Goal: Complete application form: Complete application form

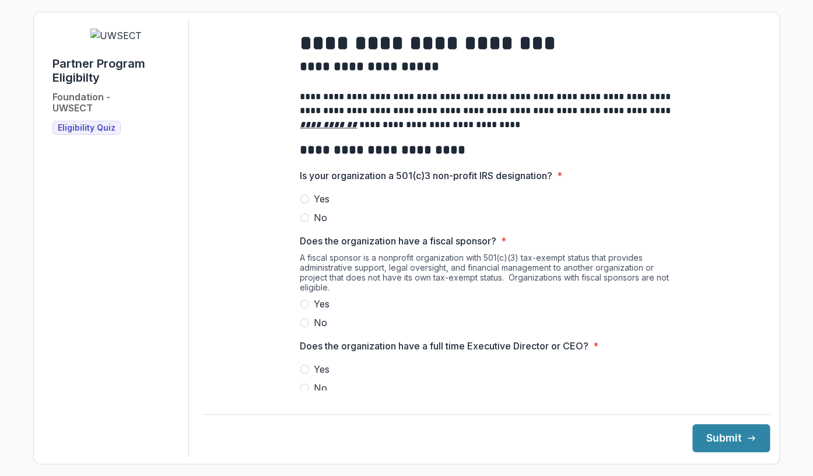
click at [305, 204] on span at bounding box center [304, 198] width 9 height 9
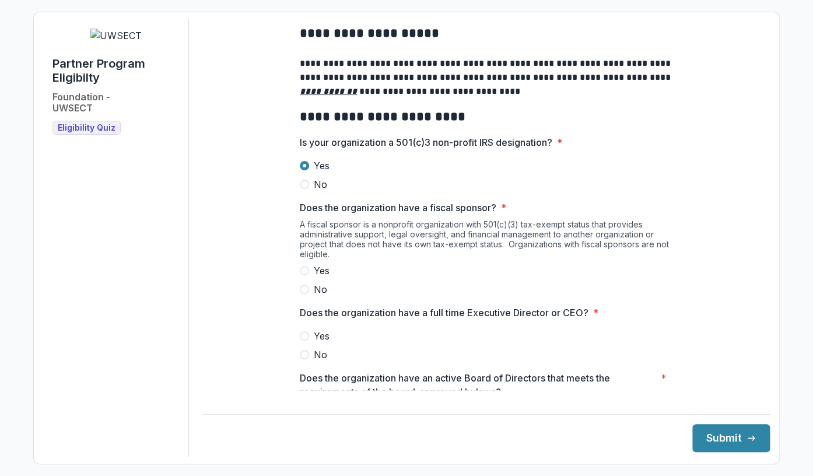
scroll to position [34, 0]
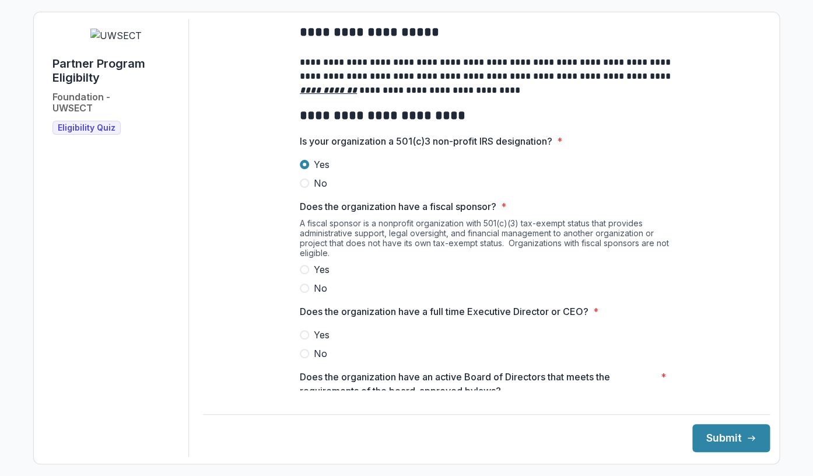
click at [305, 293] on span at bounding box center [304, 288] width 9 height 9
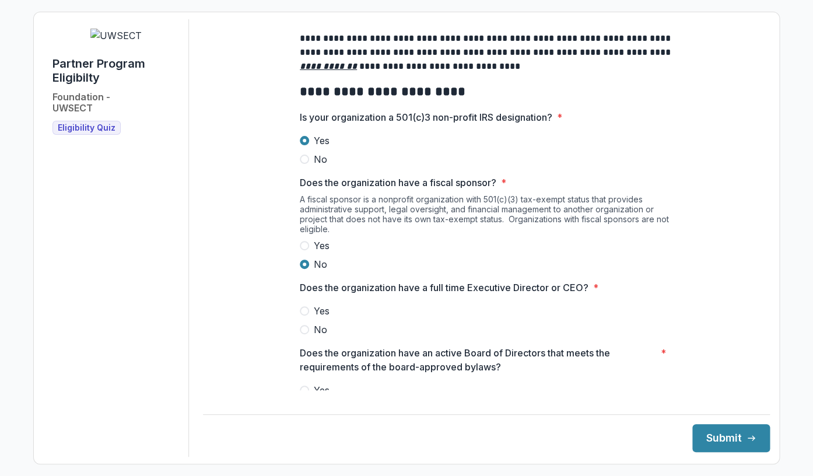
scroll to position [71, 0]
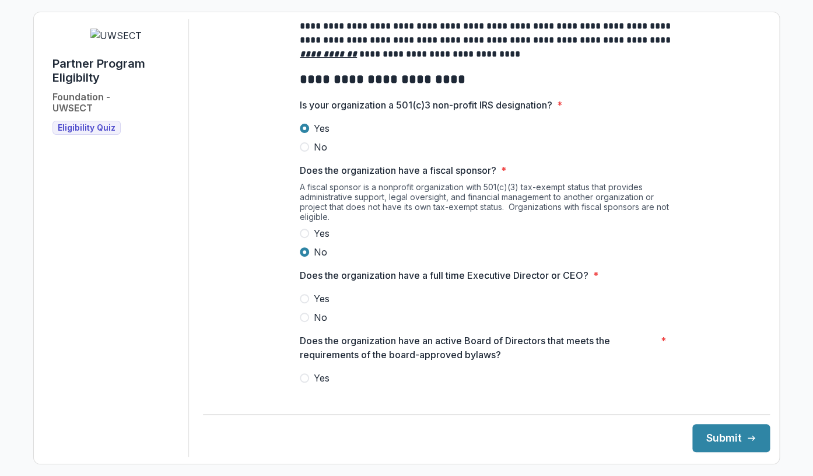
click at [308, 303] on span at bounding box center [304, 298] width 9 height 9
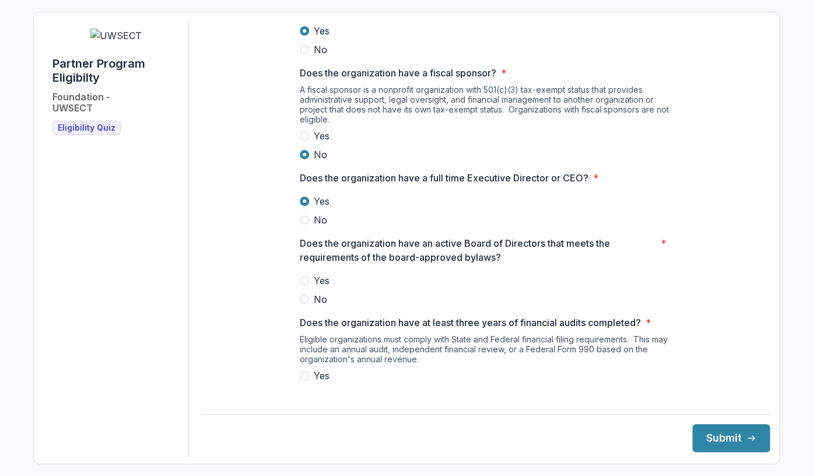
scroll to position [169, 0]
click at [305, 284] on span at bounding box center [304, 279] width 9 height 9
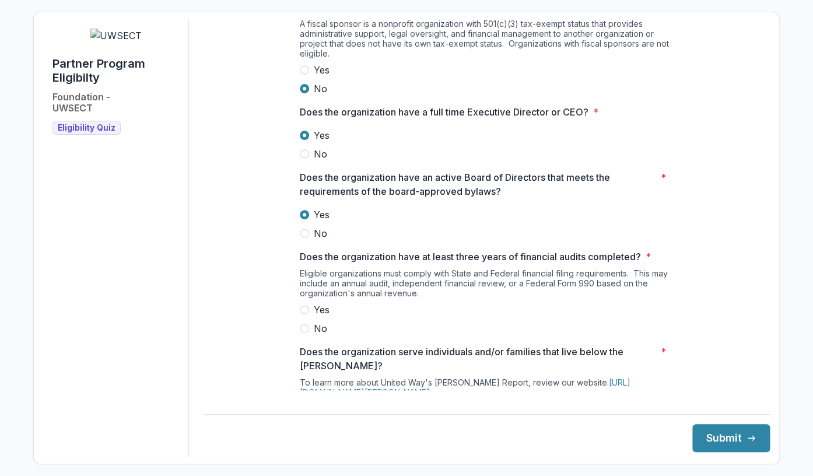
scroll to position [237, 0]
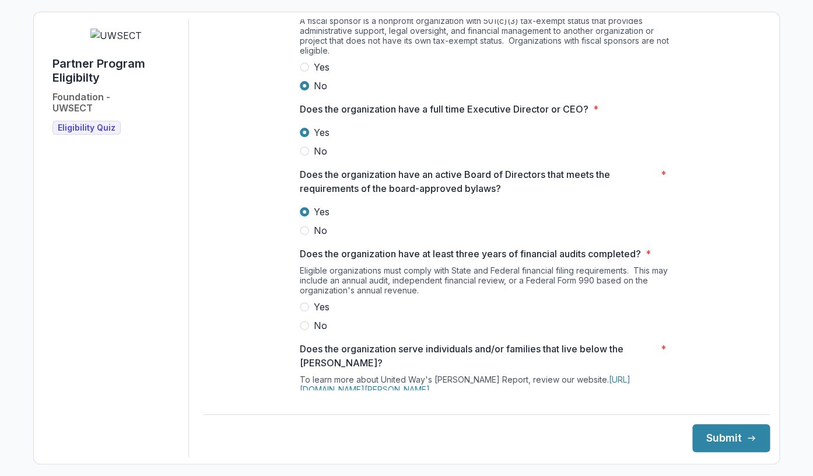
click at [307, 312] on span at bounding box center [304, 306] width 9 height 9
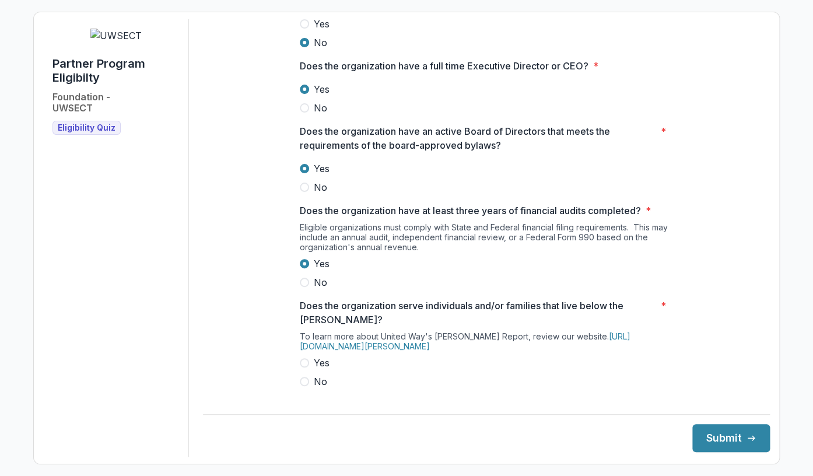
scroll to position [303, 0]
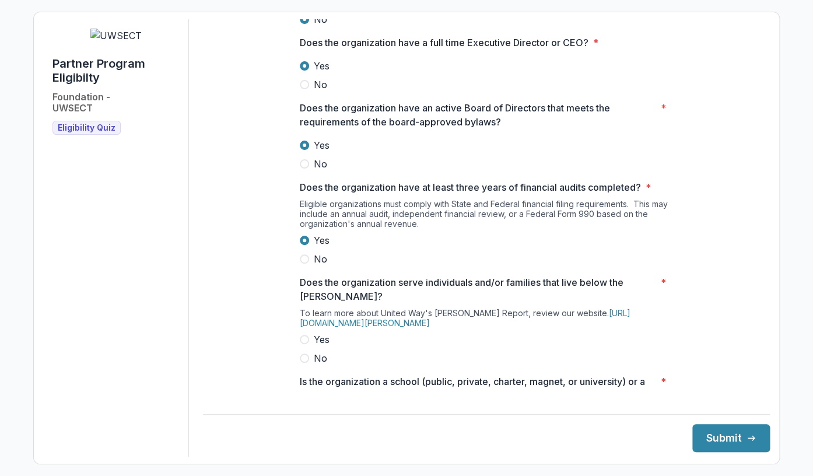
click at [306, 344] on span at bounding box center [304, 339] width 9 height 9
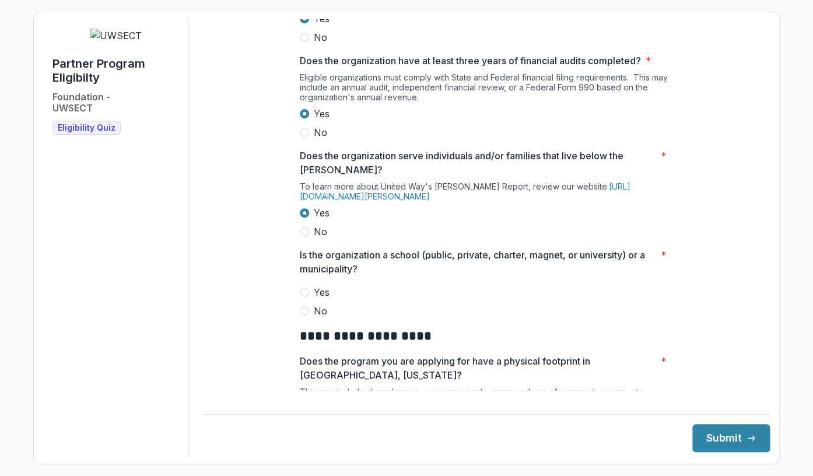
scroll to position [431, 0]
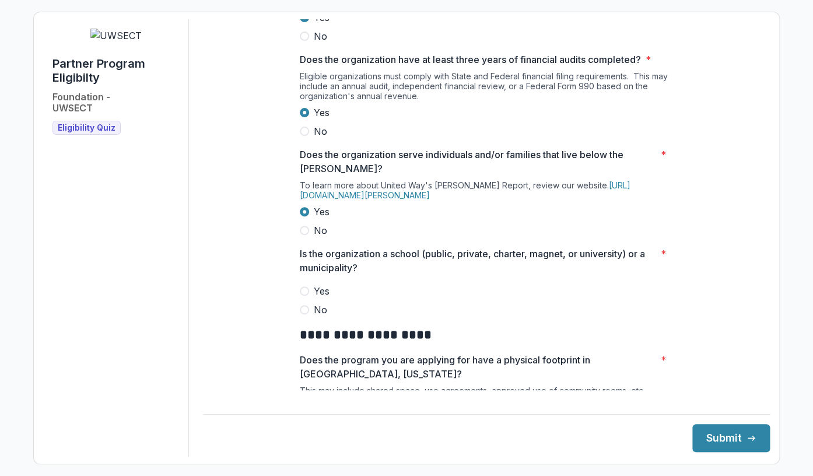
click at [310, 317] on label "No" at bounding box center [486, 310] width 373 height 14
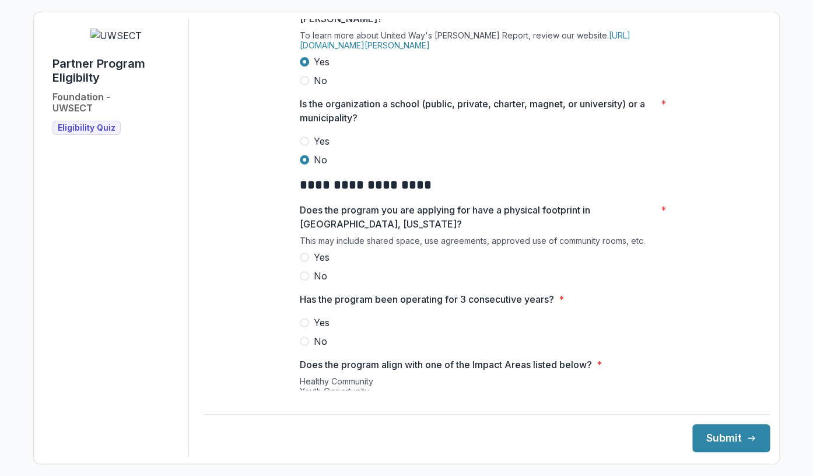
scroll to position [582, 0]
click at [303, 261] on span at bounding box center [304, 256] width 9 height 9
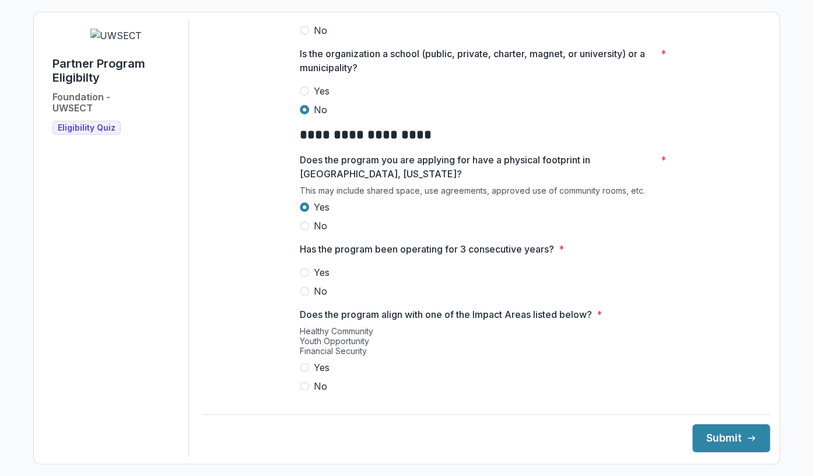
scroll to position [634, 0]
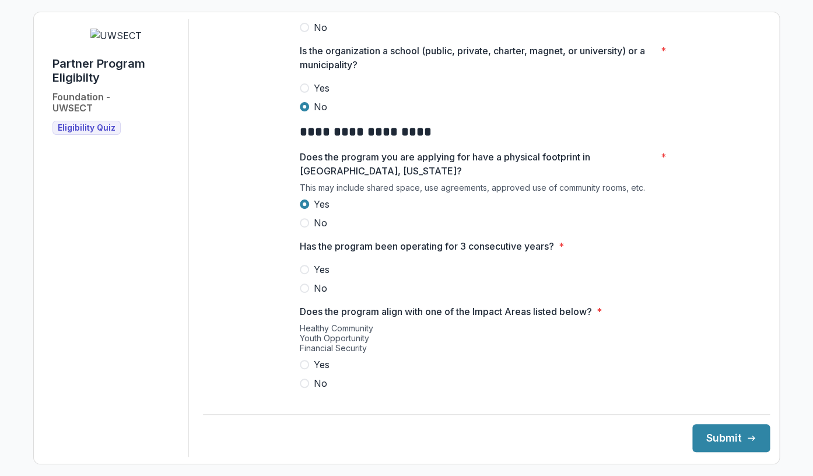
click at [307, 274] on span at bounding box center [304, 269] width 9 height 9
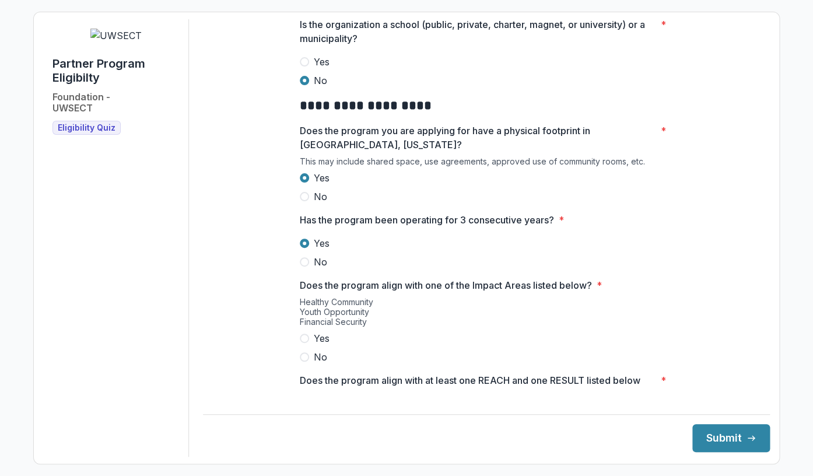
scroll to position [660, 0]
click at [306, 344] on span at bounding box center [304, 338] width 9 height 9
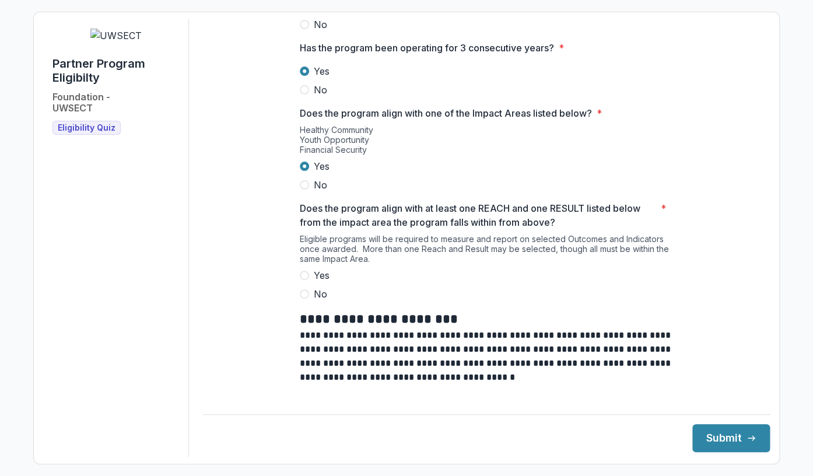
scroll to position [833, 0]
click at [305, 279] on span at bounding box center [304, 274] width 9 height 9
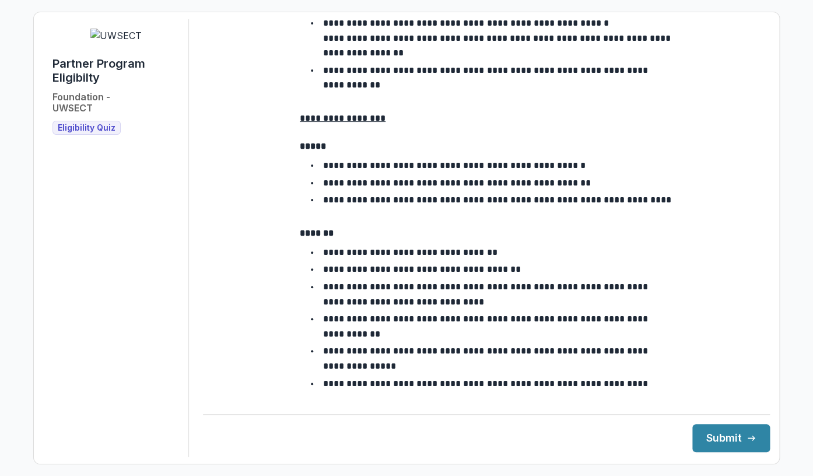
scroll to position [2070, 0]
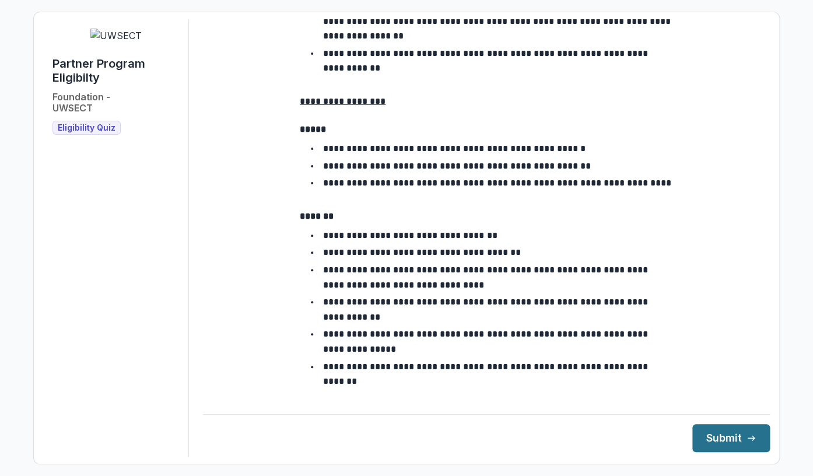
click at [710, 434] on button "Submit" at bounding box center [732, 438] width 78 height 28
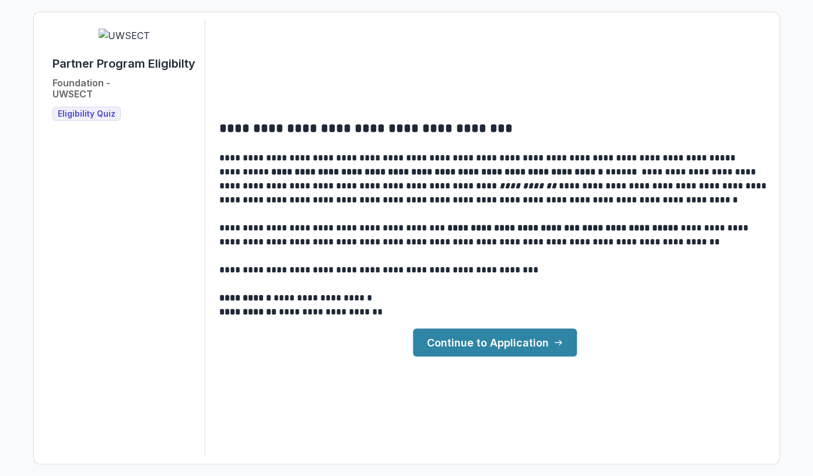
click at [498, 345] on link "Continue to Application" at bounding box center [495, 342] width 164 height 28
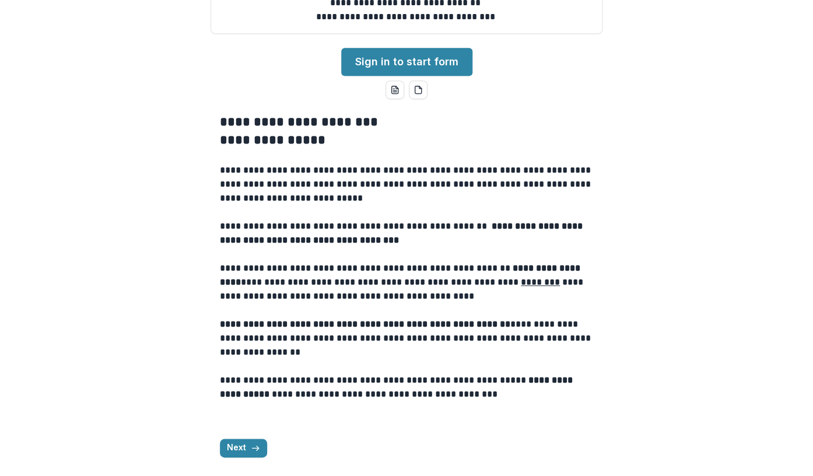
scroll to position [269, 0]
click at [389, 76] on link "Sign in to start form" at bounding box center [406, 62] width 131 height 28
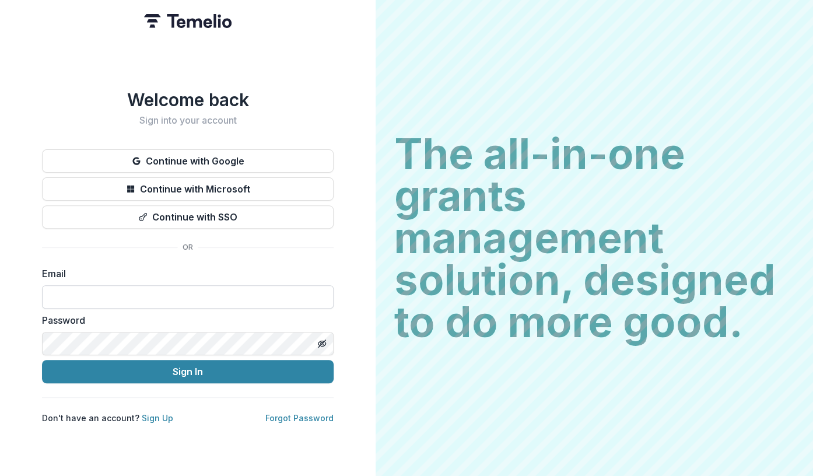
click at [67, 286] on input at bounding box center [188, 296] width 292 height 23
type input "**********"
click at [304, 416] on link "Forgot Password" at bounding box center [299, 418] width 68 height 10
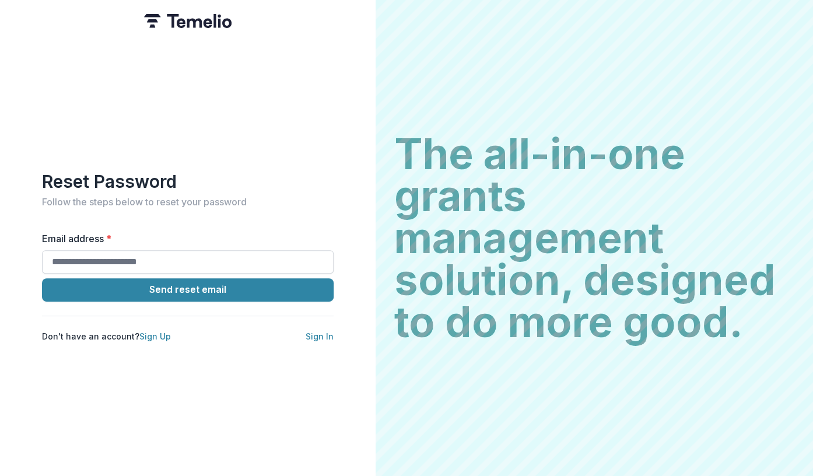
click at [125, 251] on input "Email address *" at bounding box center [188, 261] width 292 height 23
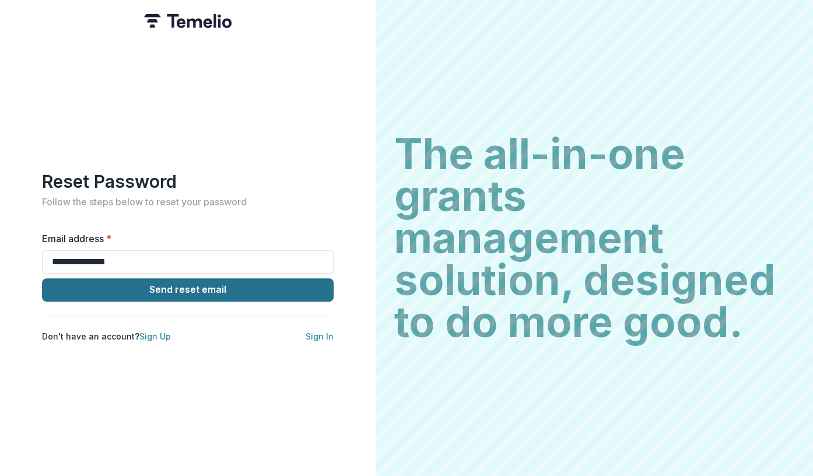
type input "**********"
click at [200, 284] on button "Send reset email" at bounding box center [188, 289] width 292 height 23
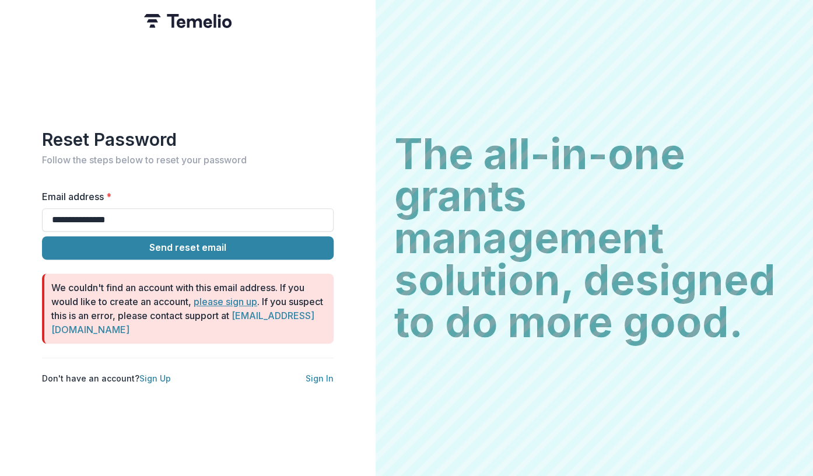
click at [218, 300] on link "please sign up" at bounding box center [226, 302] width 64 height 12
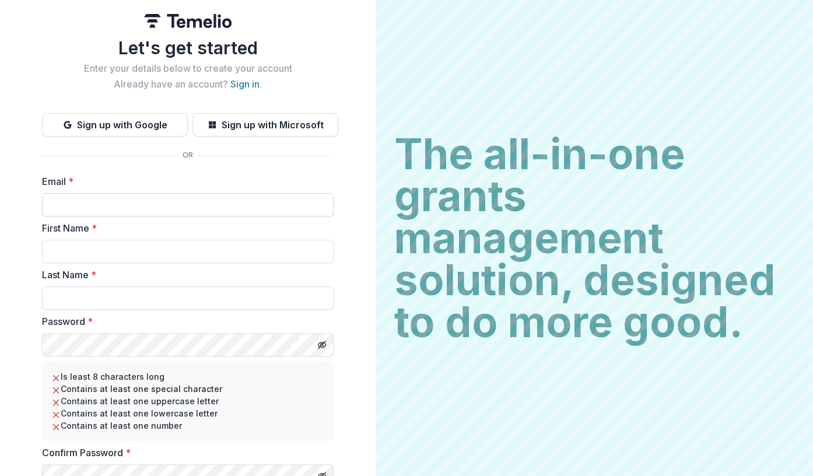
click at [95, 207] on input "Email *" at bounding box center [188, 204] width 292 height 23
type input "*"
type input "**********"
click at [75, 252] on input "First Name *" at bounding box center [188, 251] width 292 height 23
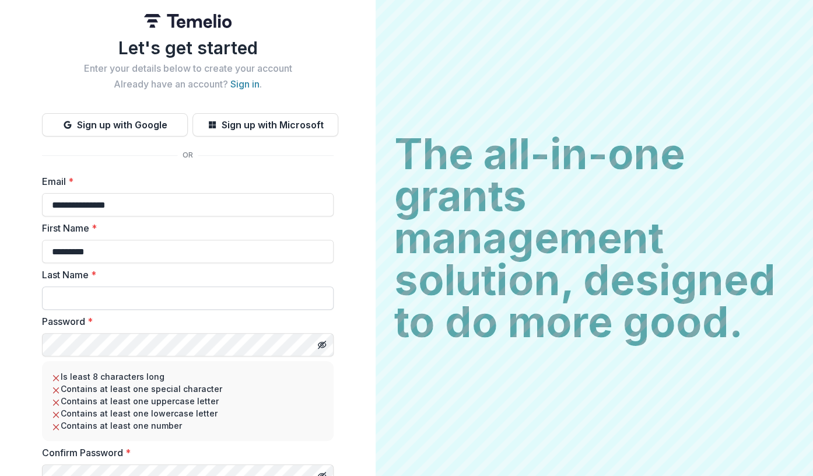
type input "*********"
click at [71, 299] on input "Last Name *" at bounding box center [188, 297] width 292 height 23
type input "****"
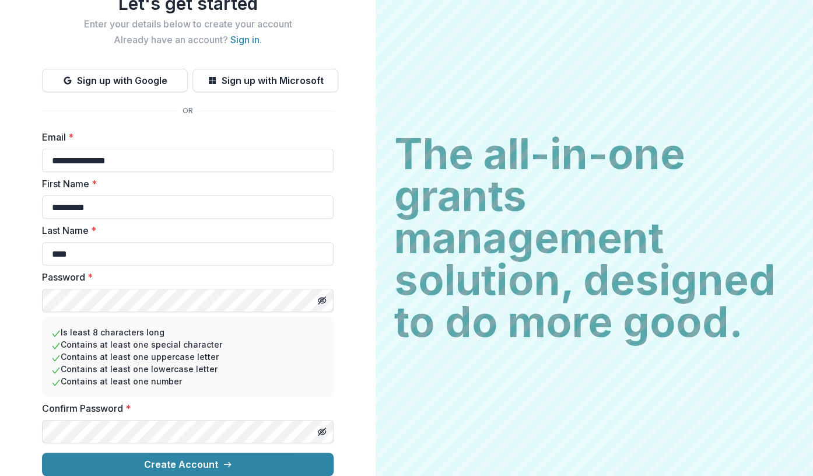
scroll to position [54, 0]
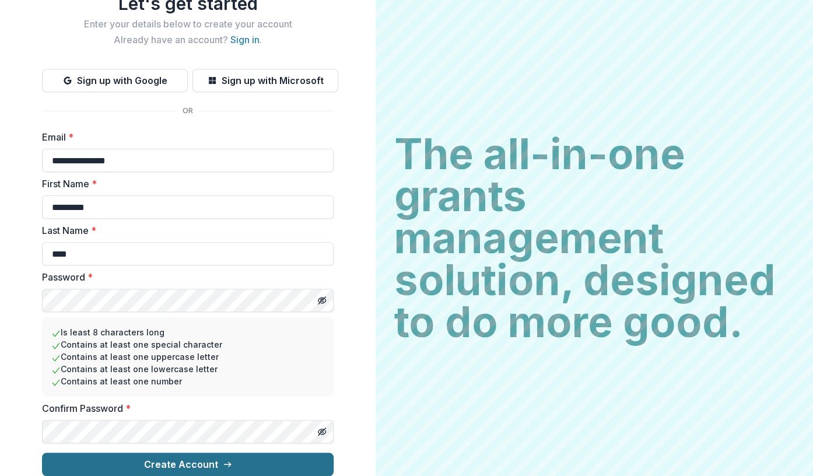
click at [170, 459] on button "Create Account" at bounding box center [188, 464] width 292 height 23
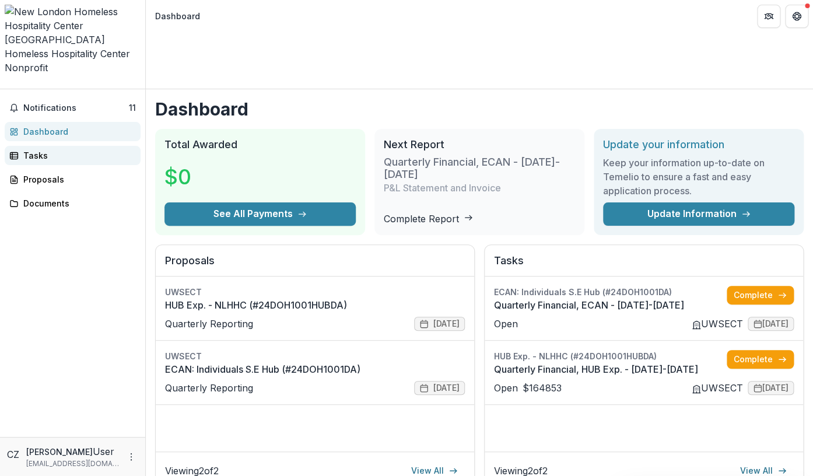
click at [39, 149] on div "Tasks" at bounding box center [77, 155] width 108 height 12
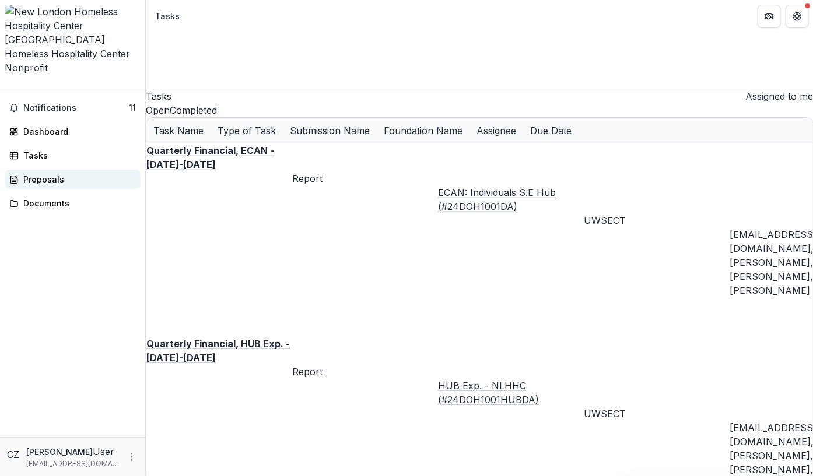
click at [46, 173] on div "Proposals" at bounding box center [77, 179] width 108 height 12
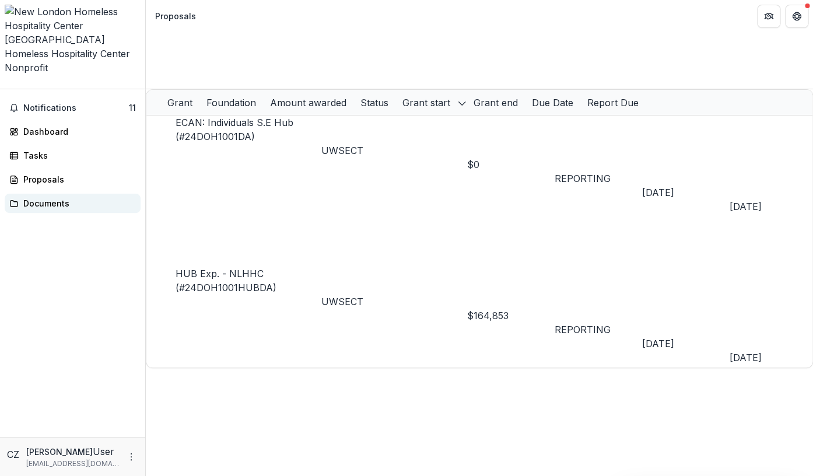
click at [48, 197] on div "Documents" at bounding box center [77, 203] width 108 height 12
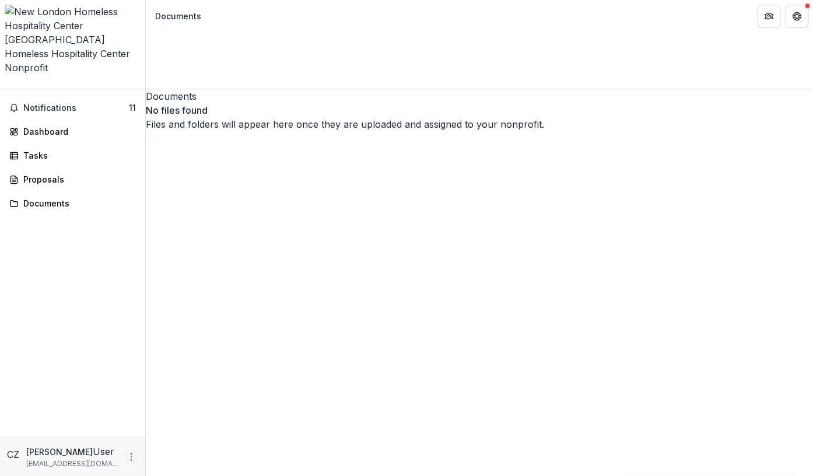
click at [131, 460] on circle "More" at bounding box center [131, 460] width 1 height 1
click at [185, 452] on button "Logout" at bounding box center [208, 451] width 125 height 19
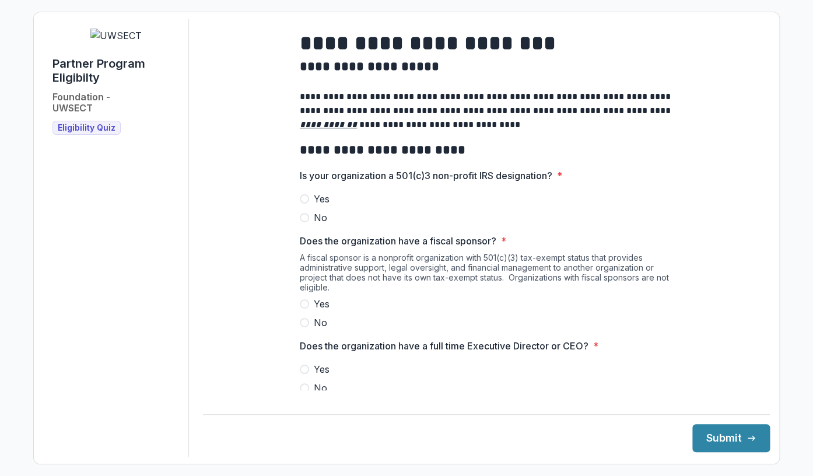
click at [307, 204] on span at bounding box center [304, 198] width 9 height 9
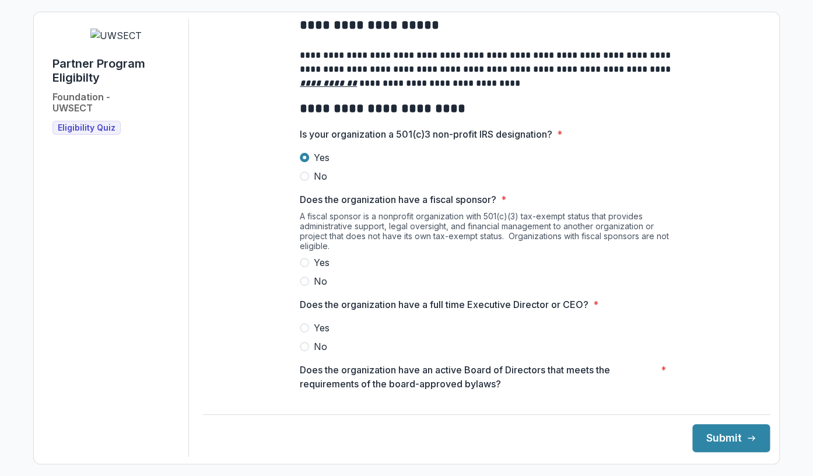
scroll to position [43, 0]
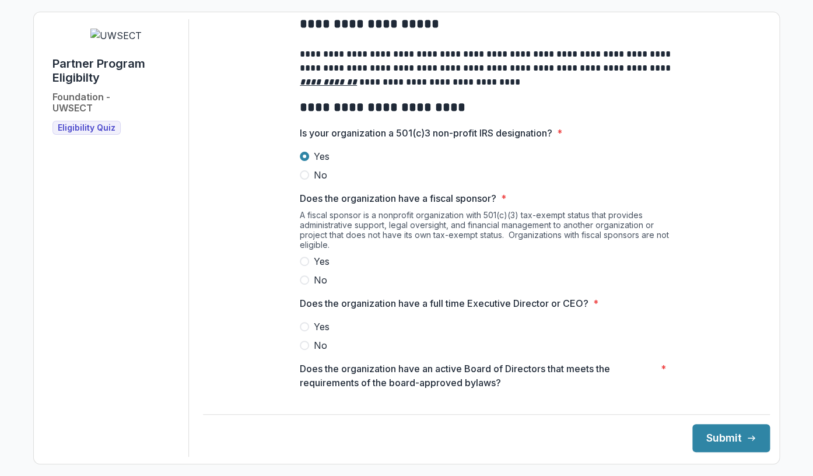
click at [305, 285] on span at bounding box center [304, 279] width 9 height 9
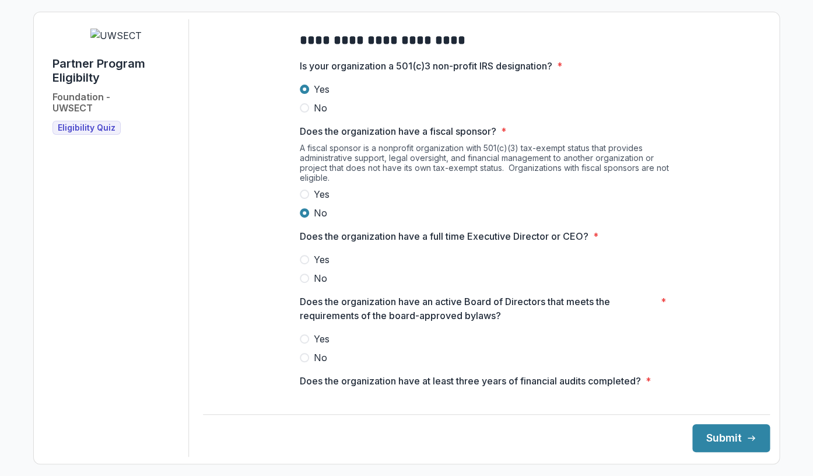
scroll to position [111, 0]
click at [305, 263] on span at bounding box center [304, 258] width 9 height 9
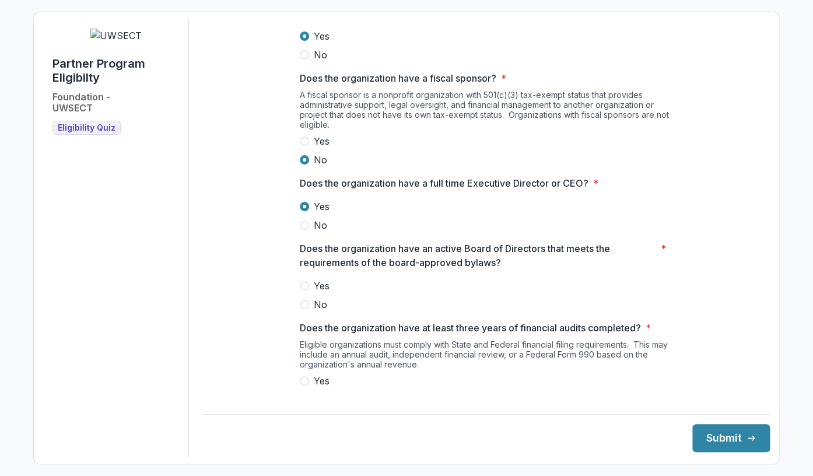
scroll to position [165, 0]
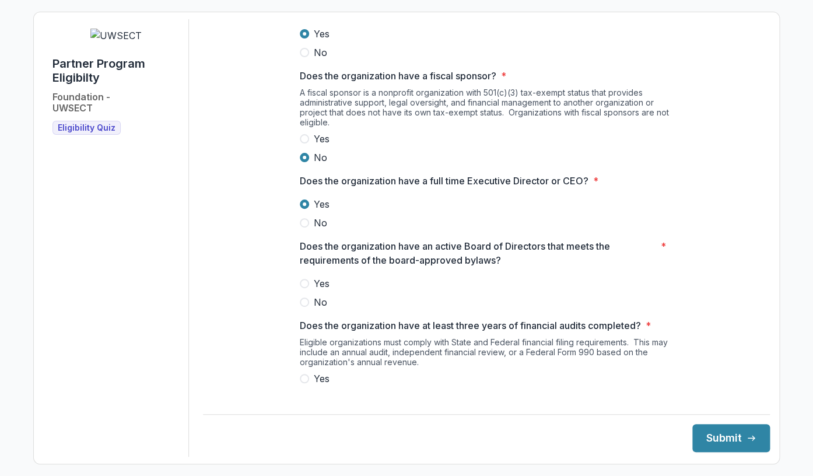
click at [306, 288] on span at bounding box center [304, 283] width 9 height 9
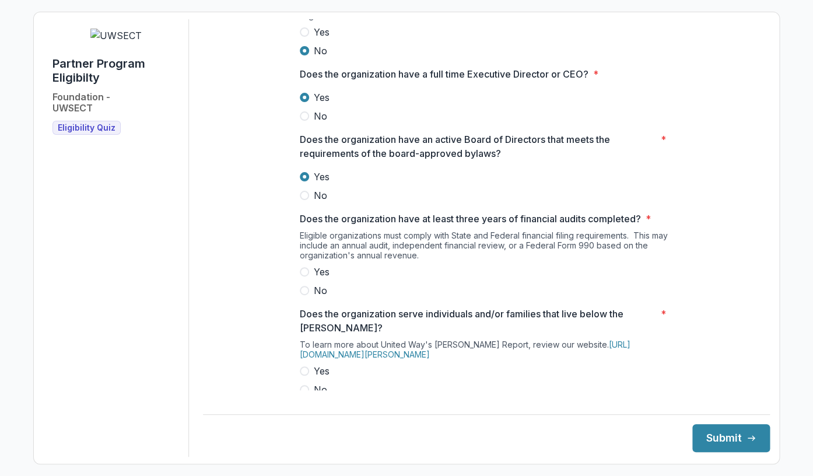
scroll to position [274, 0]
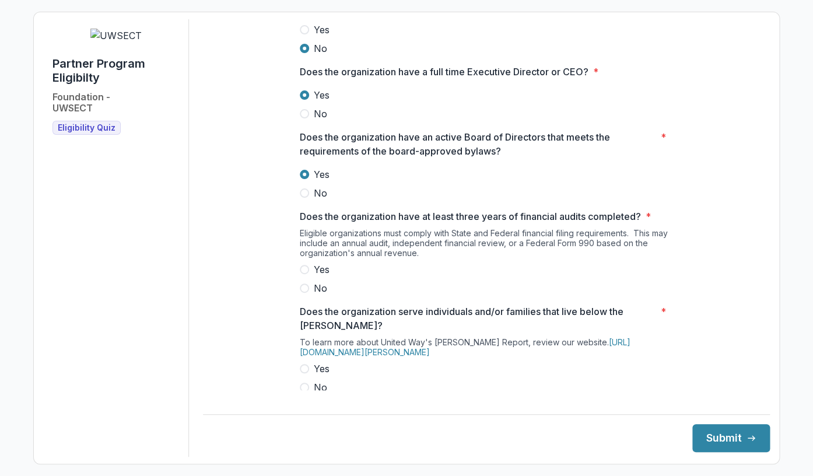
click at [305, 274] on span at bounding box center [304, 269] width 9 height 9
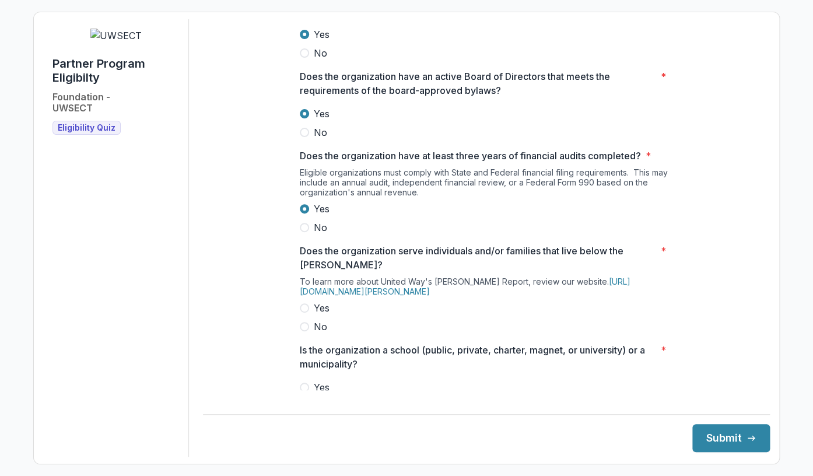
scroll to position [337, 0]
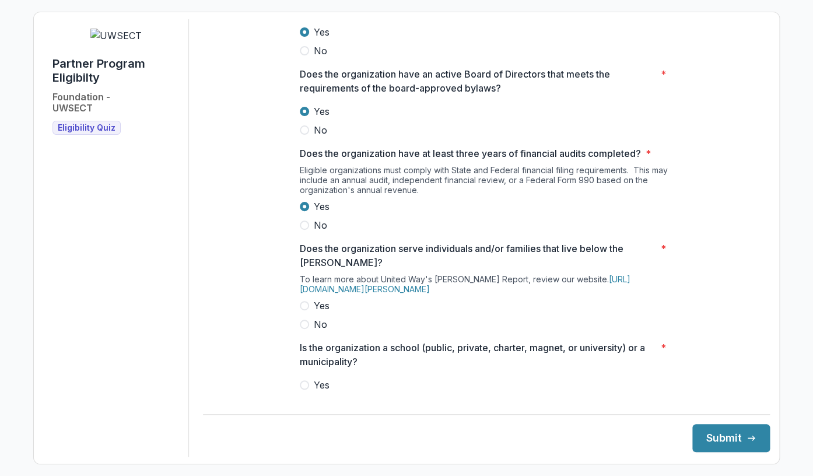
click at [307, 310] on span at bounding box center [304, 305] width 9 height 9
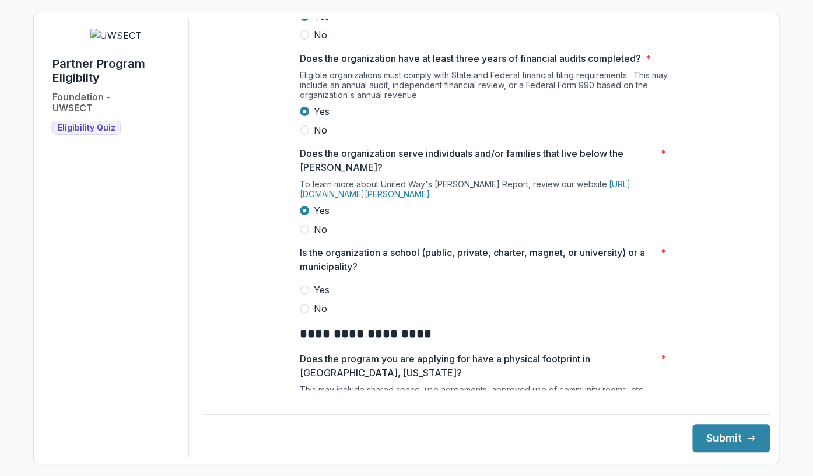
scroll to position [436, 0]
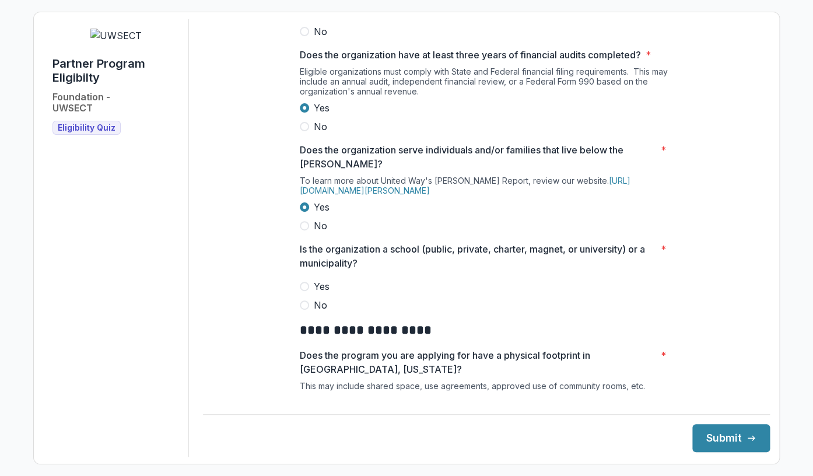
click at [307, 310] on span at bounding box center [304, 304] width 9 height 9
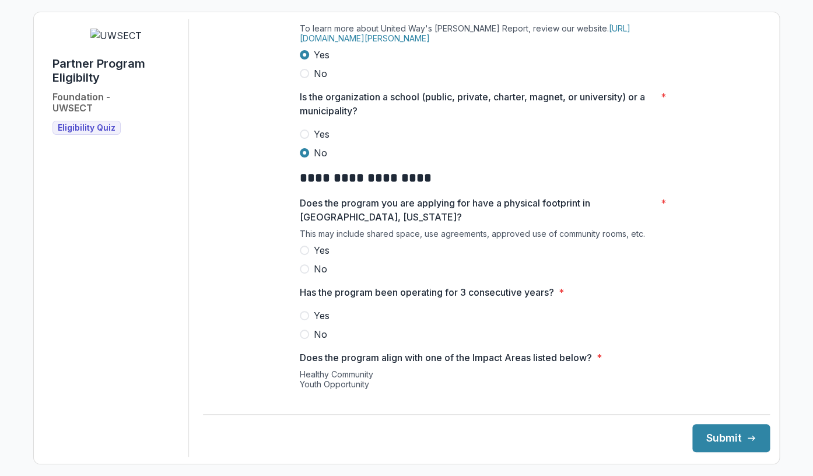
scroll to position [590, 0]
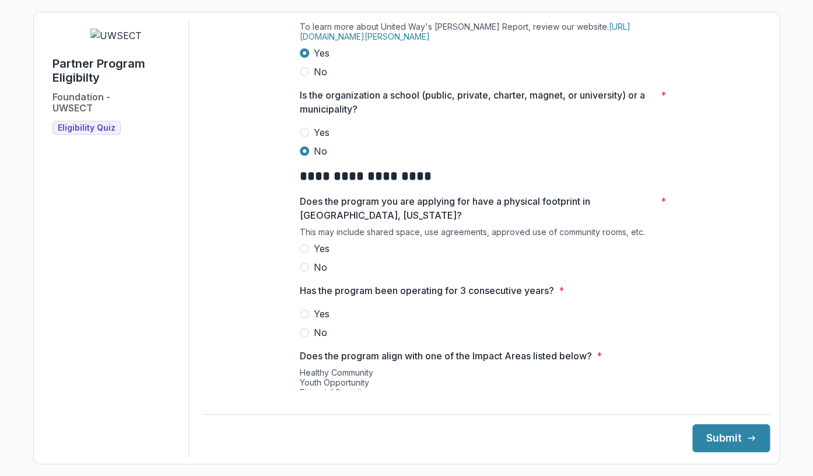
click at [309, 256] on label "Yes" at bounding box center [486, 249] width 373 height 14
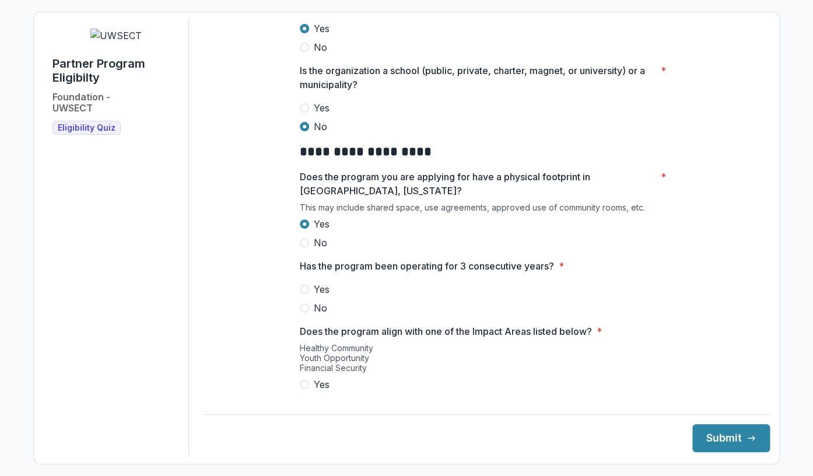
scroll to position [615, 0]
click at [303, 293] on span at bounding box center [304, 288] width 9 height 9
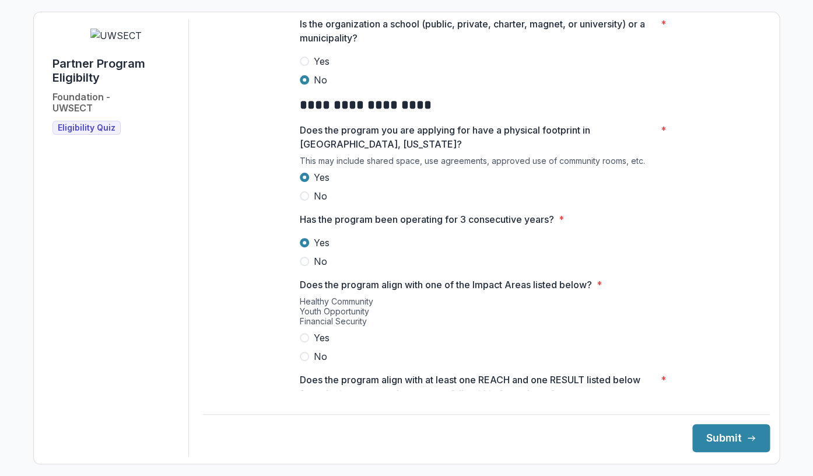
scroll to position [689, 0]
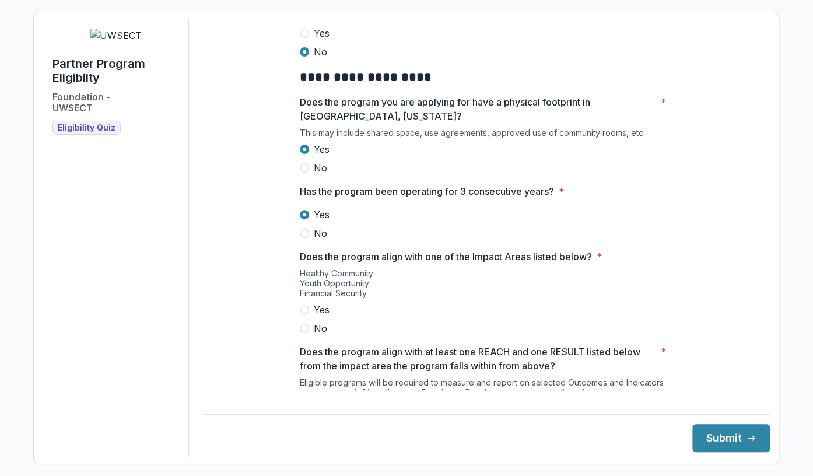
click at [305, 314] on span at bounding box center [304, 309] width 9 height 9
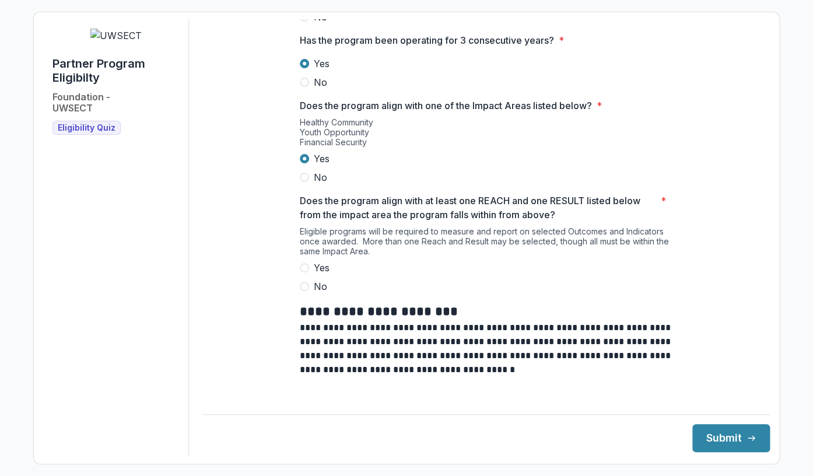
scroll to position [841, 0]
click at [306, 272] on span at bounding box center [304, 267] width 9 height 9
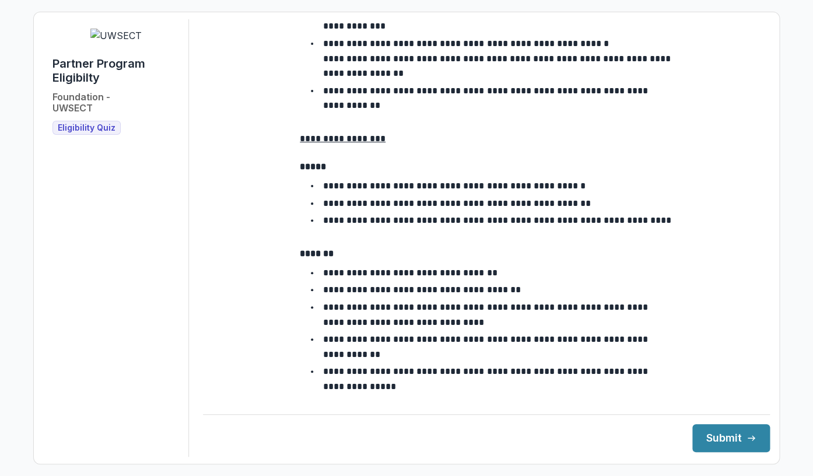
scroll to position [2070, 0]
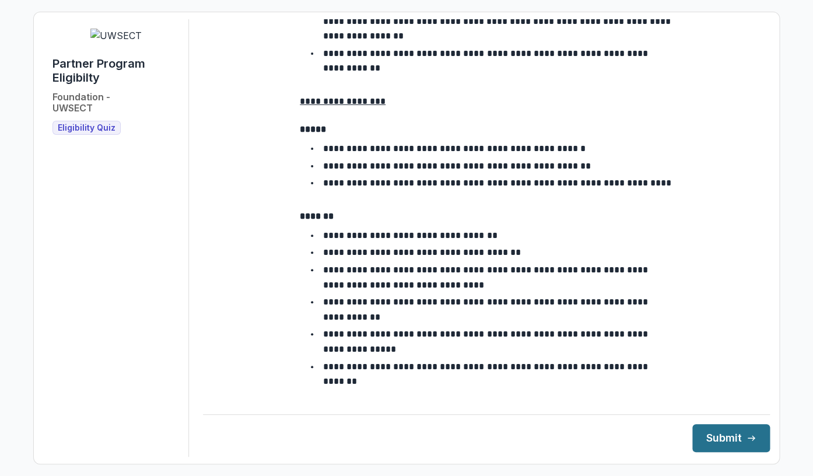
click at [713, 437] on button "Submit" at bounding box center [732, 438] width 78 height 28
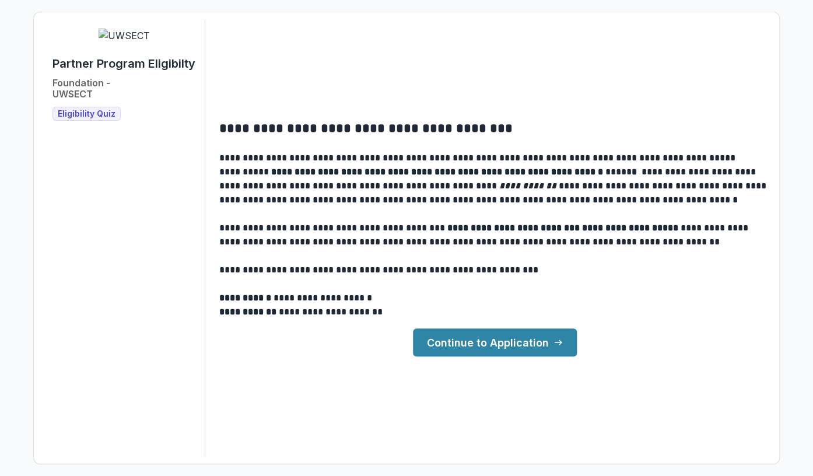
click at [491, 341] on link "Continue to Application" at bounding box center [495, 342] width 164 height 28
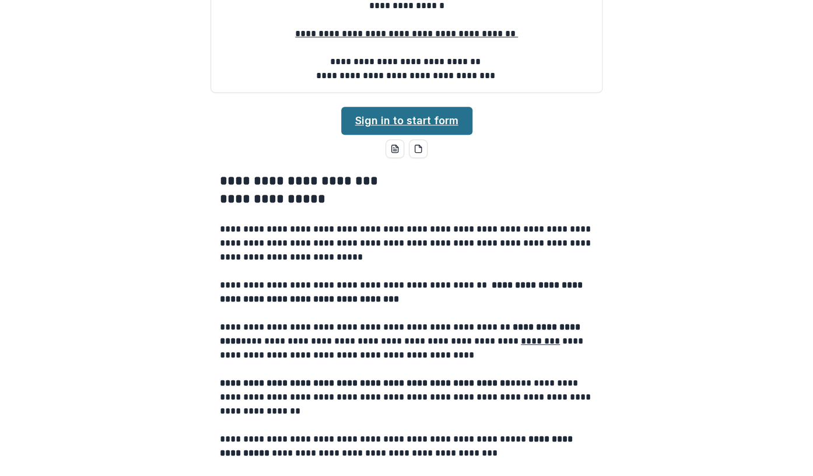
scroll to position [156, 0]
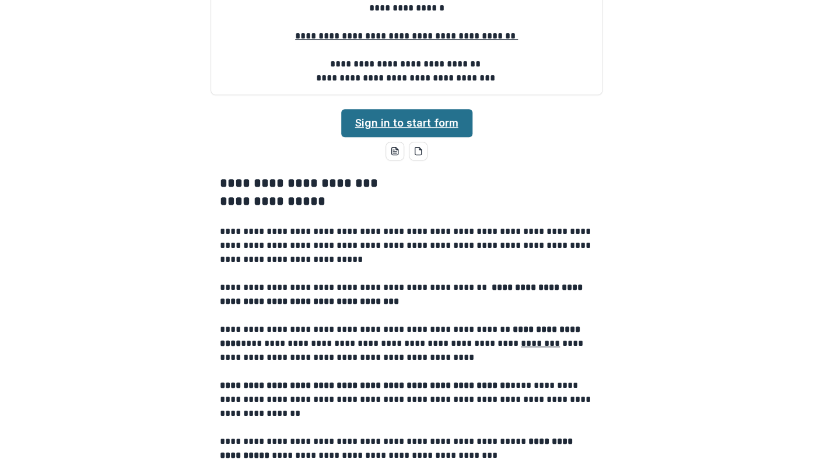
click at [407, 137] on link "Sign in to start form" at bounding box center [406, 123] width 131 height 28
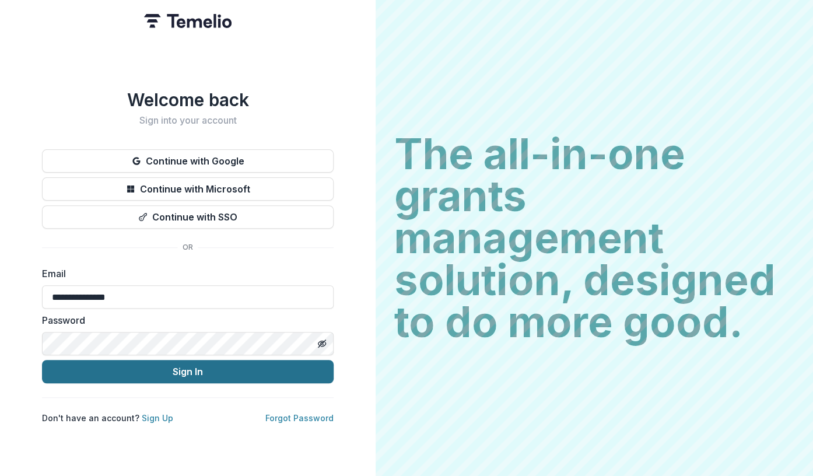
click at [193, 369] on button "Sign In" at bounding box center [188, 371] width 292 height 23
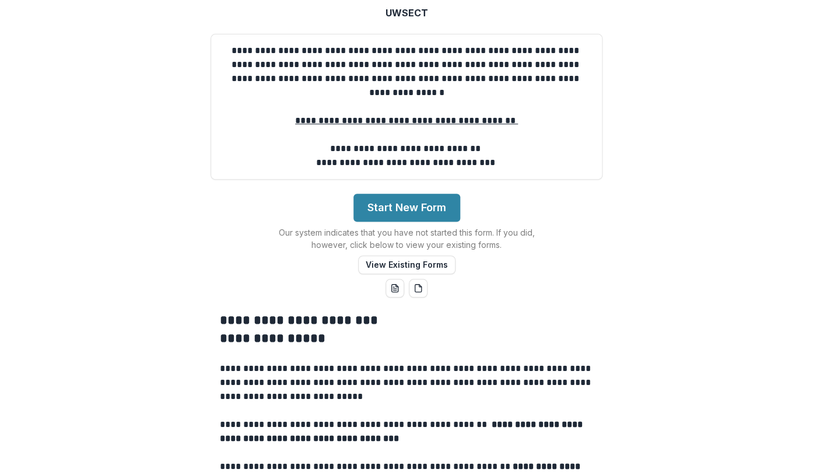
scroll to position [96, 0]
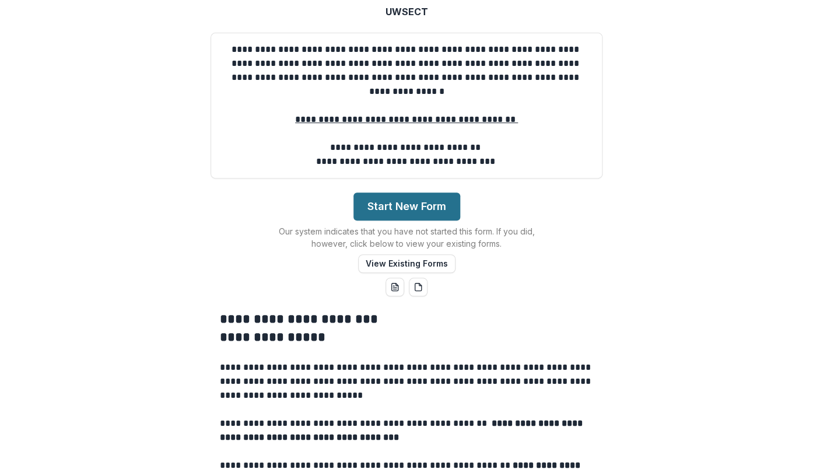
click at [425, 221] on button "Start New Form" at bounding box center [407, 207] width 107 height 28
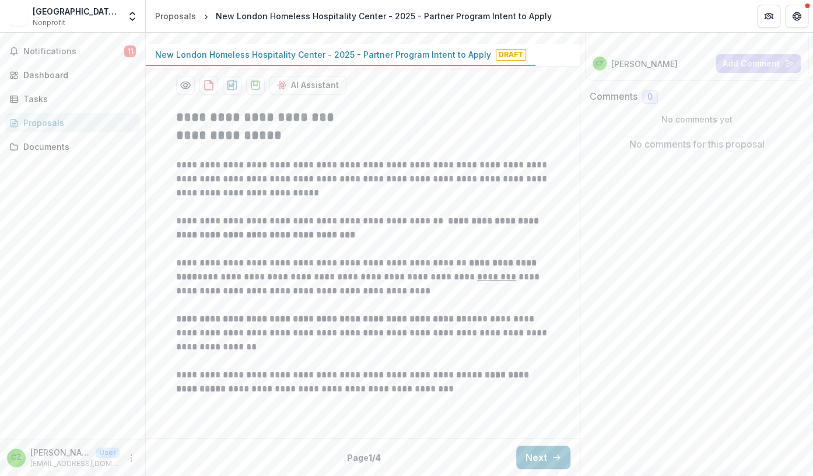
scroll to position [256, 0]
click at [543, 454] on button "Next" at bounding box center [543, 457] width 54 height 23
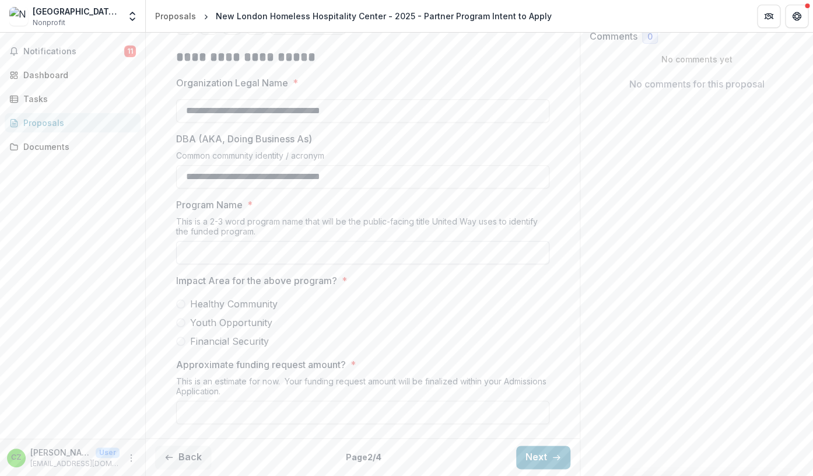
click at [187, 264] on input "Program Name *" at bounding box center [362, 252] width 373 height 23
click at [184, 346] on span at bounding box center [180, 341] width 9 height 9
click at [252, 264] on input "Program Name *" at bounding box center [362, 252] width 373 height 23
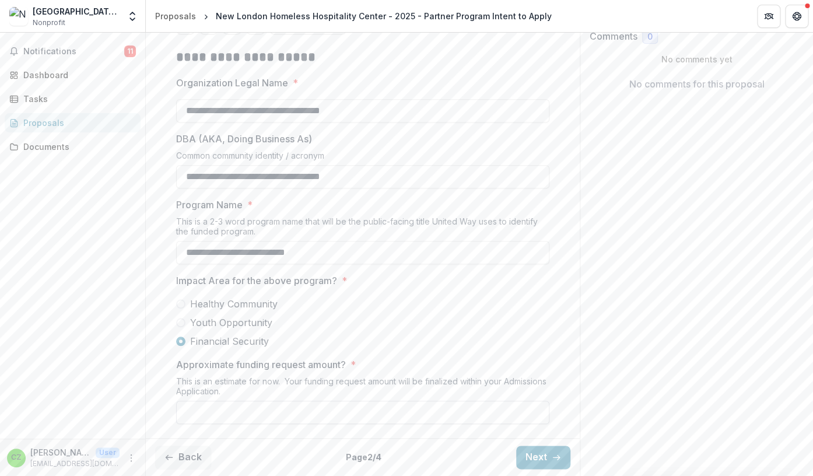
type input "**********"
click at [218, 413] on input "Approximate funding request amount? *" at bounding box center [362, 412] width 373 height 23
type input "********"
click at [534, 456] on button "Next" at bounding box center [543, 457] width 54 height 23
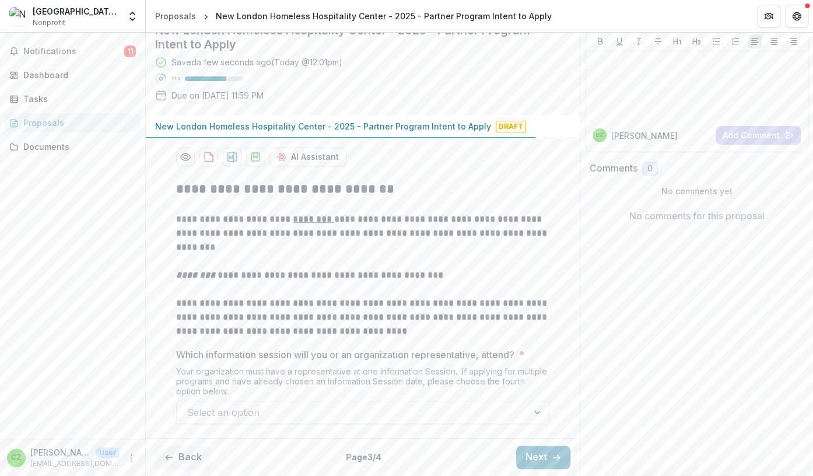
scroll to position [184, 0]
click at [537, 413] on div at bounding box center [538, 412] width 21 height 22
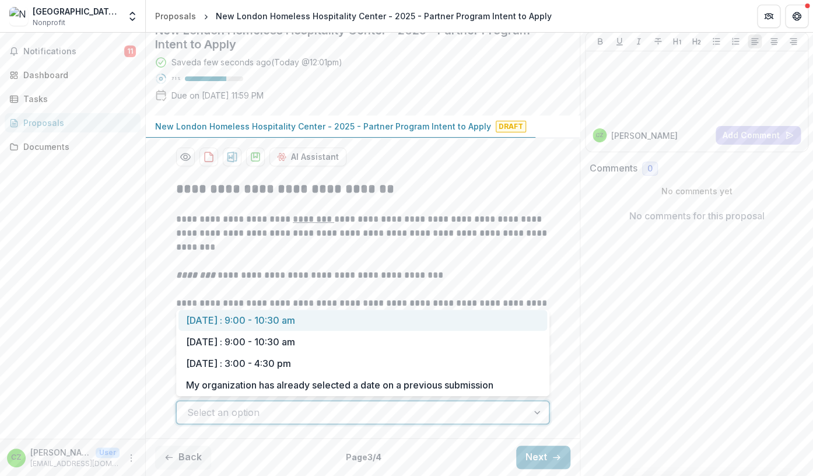
click at [536, 411] on div at bounding box center [538, 412] width 21 height 22
click at [537, 412] on div at bounding box center [538, 412] width 21 height 22
click at [538, 417] on div at bounding box center [538, 412] width 21 height 22
click at [220, 319] on div "[DATE] : 9:00 - 10:30 am" at bounding box center [363, 321] width 369 height 22
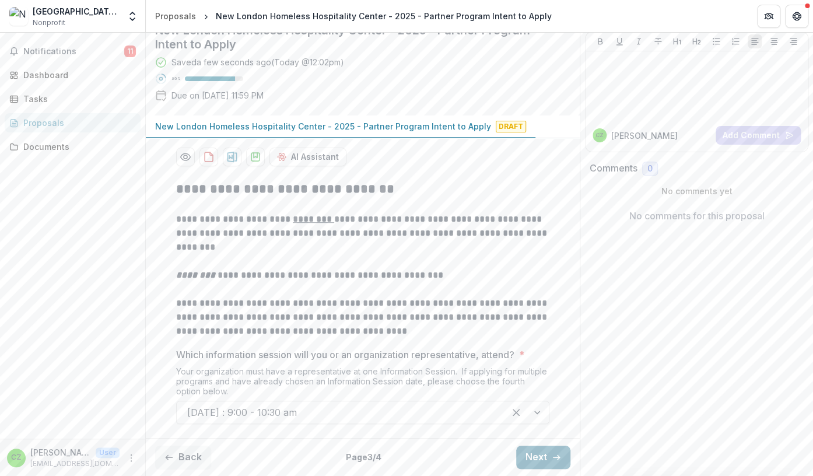
click at [537, 458] on button "Next" at bounding box center [543, 457] width 54 height 23
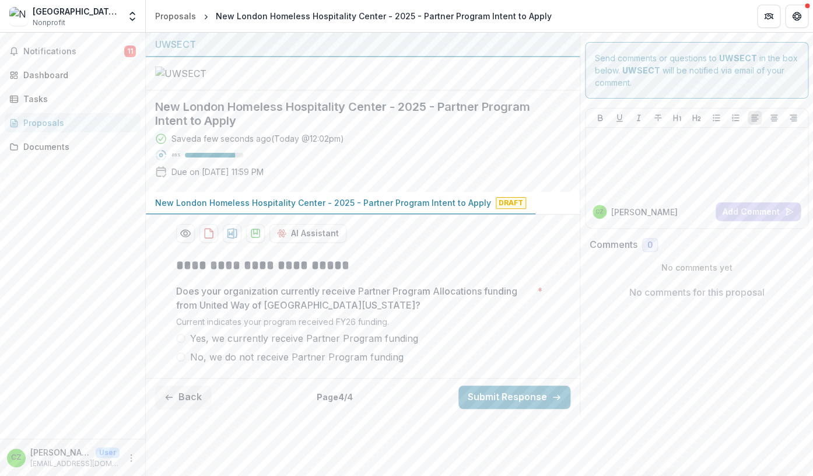
scroll to position [47, 0]
click at [180, 343] on span at bounding box center [180, 338] width 9 height 9
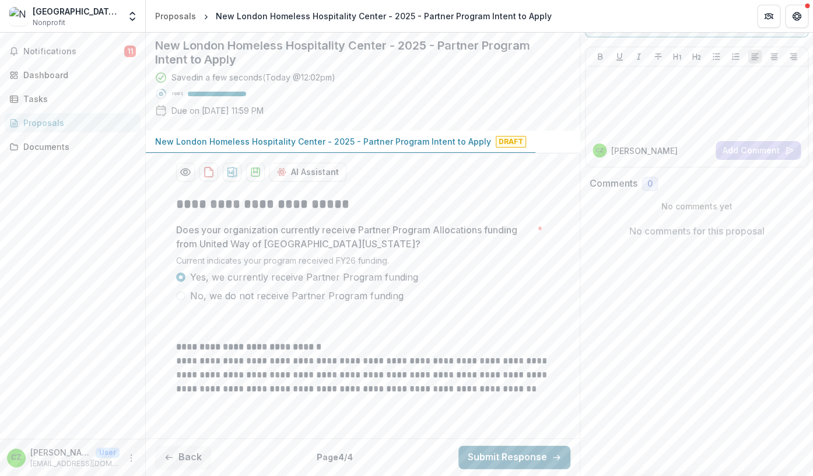
scroll to position [169, 0]
click at [508, 462] on button "Submit Response" at bounding box center [515, 457] width 112 height 23
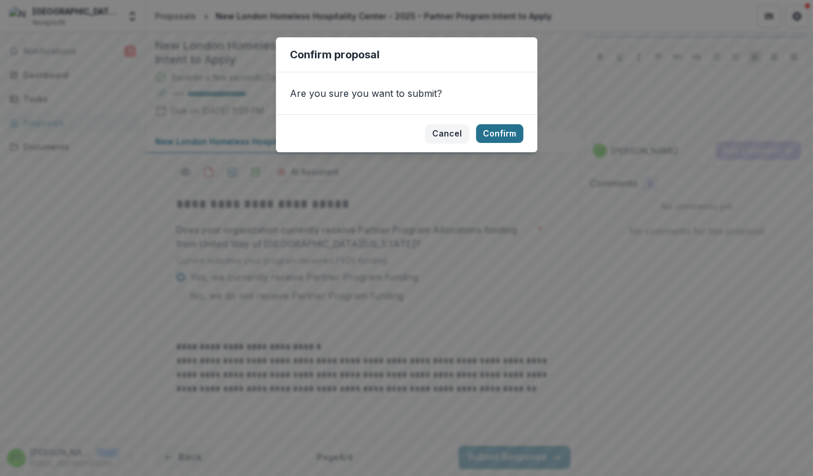
click at [502, 132] on button "Confirm" at bounding box center [499, 133] width 47 height 19
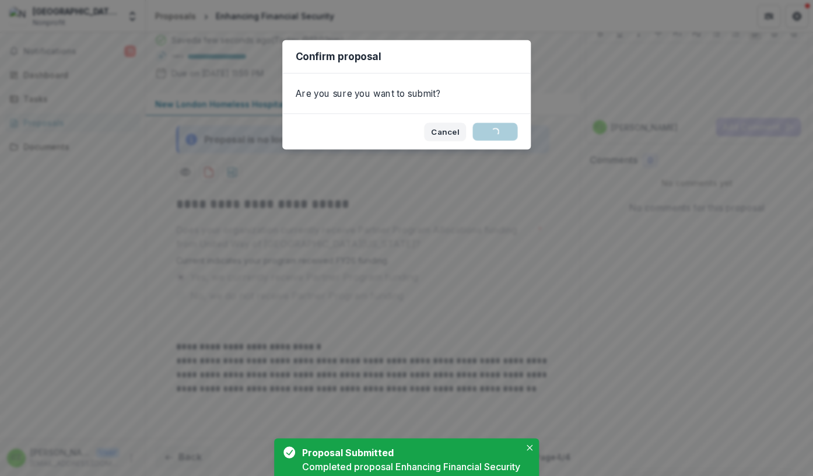
scroll to position [192, 0]
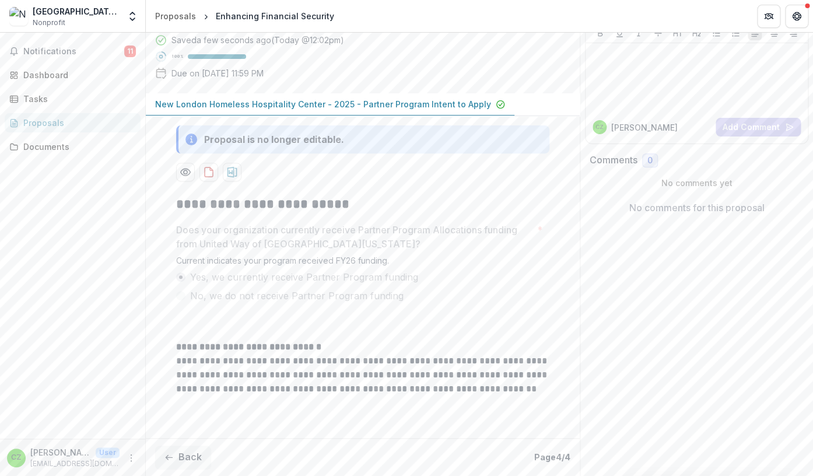
click at [46, 455] on p "[PERSON_NAME]" at bounding box center [60, 452] width 61 height 12
click at [131, 462] on icon "More" at bounding box center [131, 457] width 9 height 9
click at [184, 450] on button "Logout" at bounding box center [208, 451] width 125 height 19
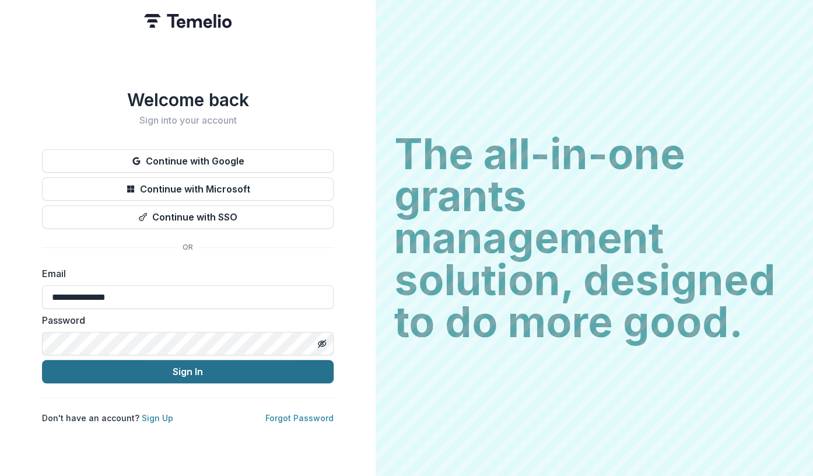
click at [190, 370] on button "Sign In" at bounding box center [188, 371] width 292 height 23
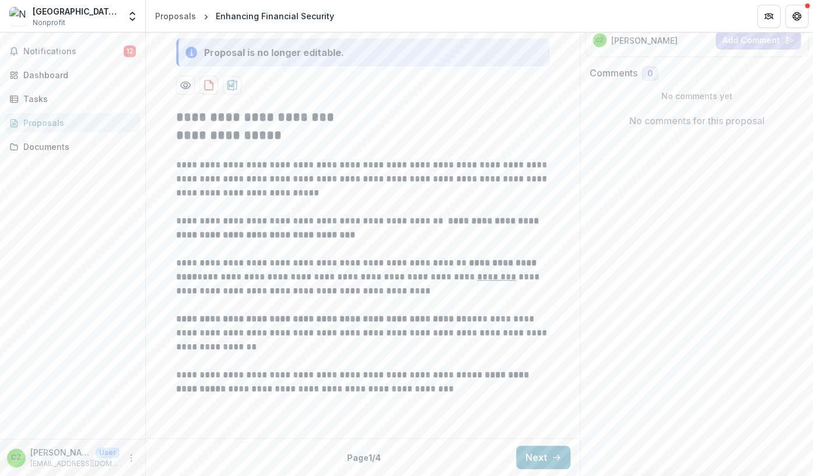
scroll to position [279, 0]
click at [536, 456] on button "Next" at bounding box center [543, 457] width 54 height 23
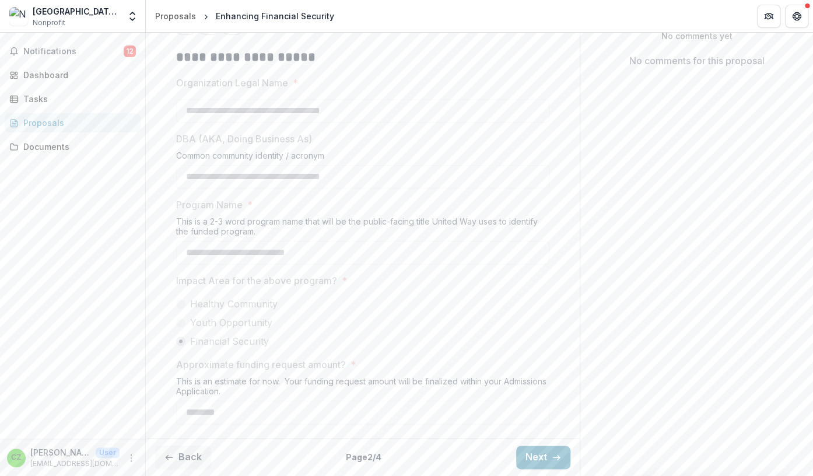
scroll to position [340, 0]
click at [540, 458] on button "Next" at bounding box center [543, 457] width 54 height 23
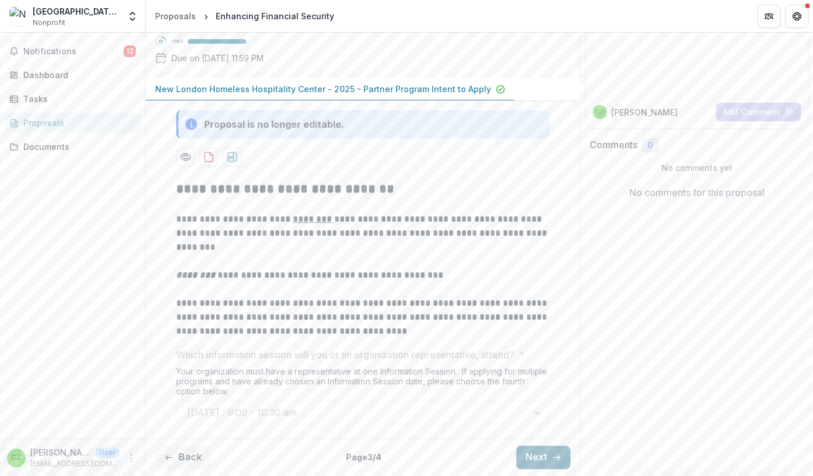
scroll to position [208, 0]
click at [133, 457] on icon "More" at bounding box center [131, 457] width 9 height 9
click at [184, 450] on button "Logout" at bounding box center [208, 451] width 125 height 19
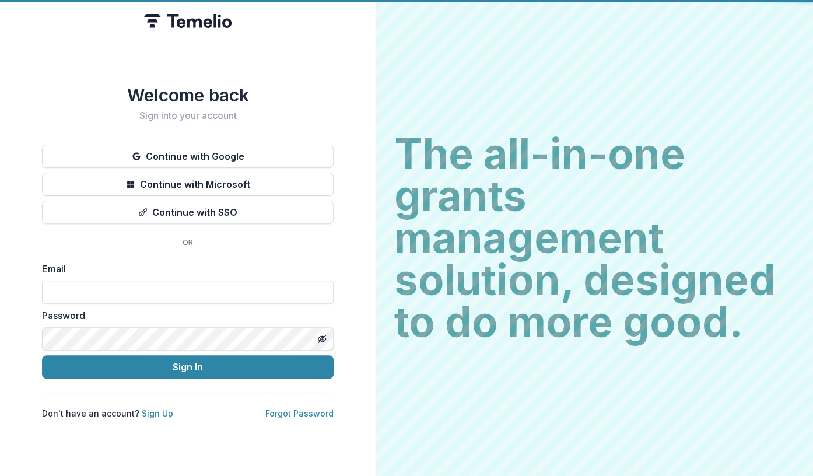
type input "**********"
